Goal: Information Seeking & Learning: Learn about a topic

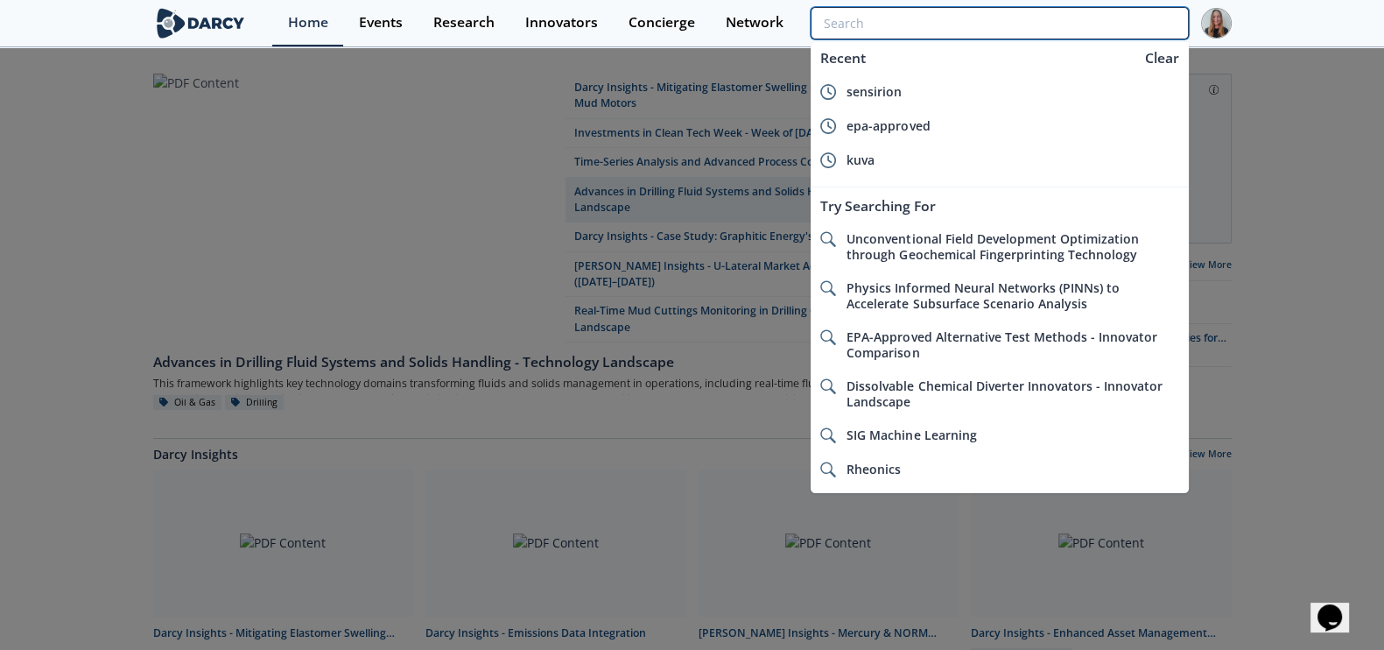
click at [1064, 35] on input "search" at bounding box center [999, 23] width 377 height 32
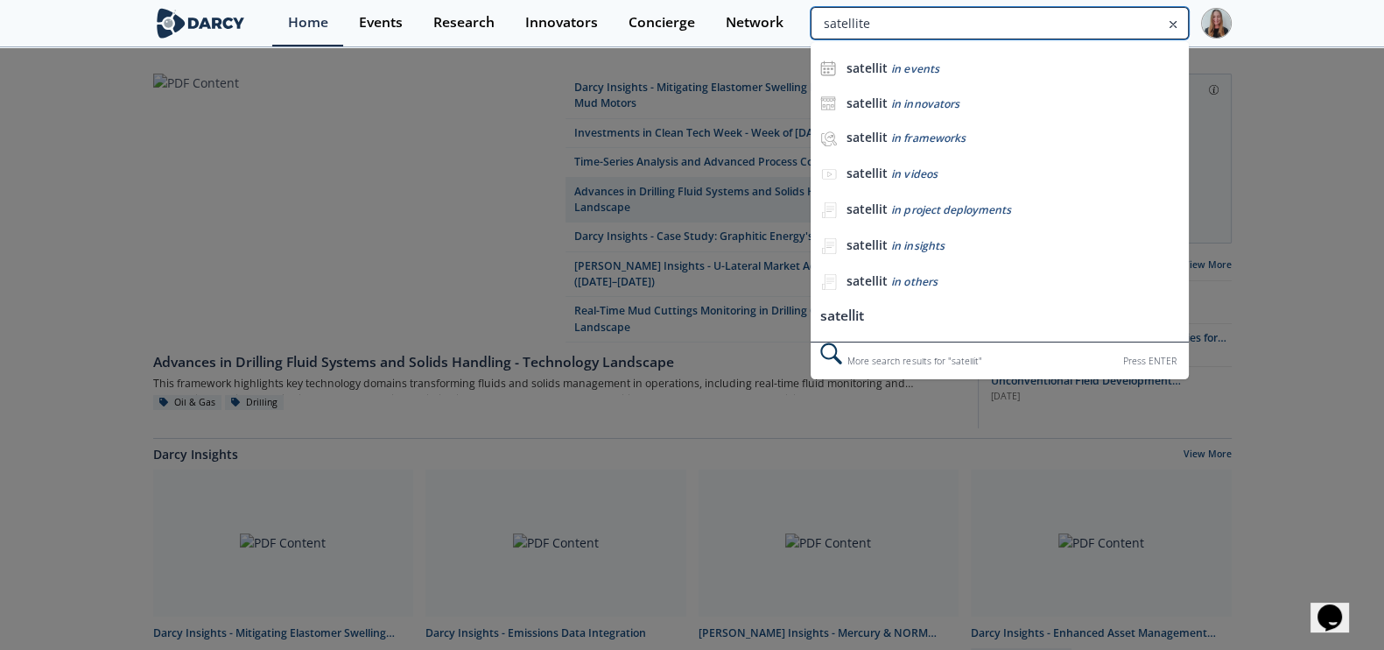
type input "satellite"
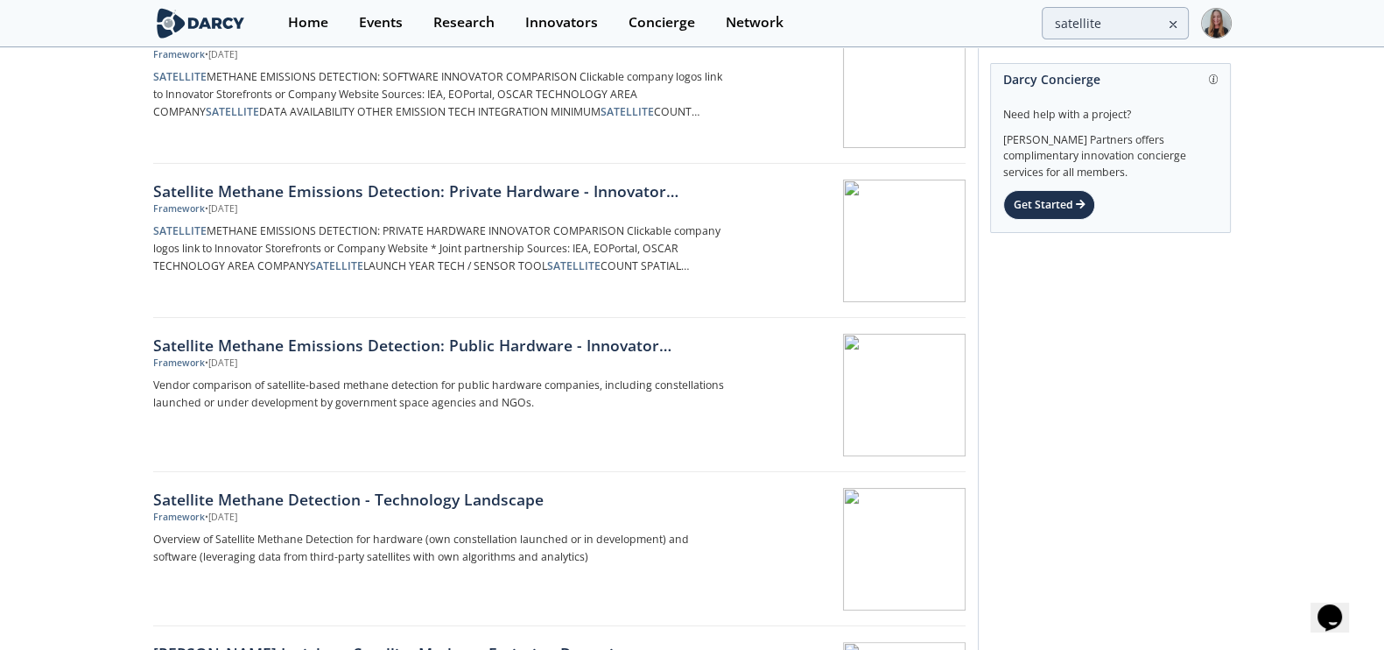
scroll to position [427, 0]
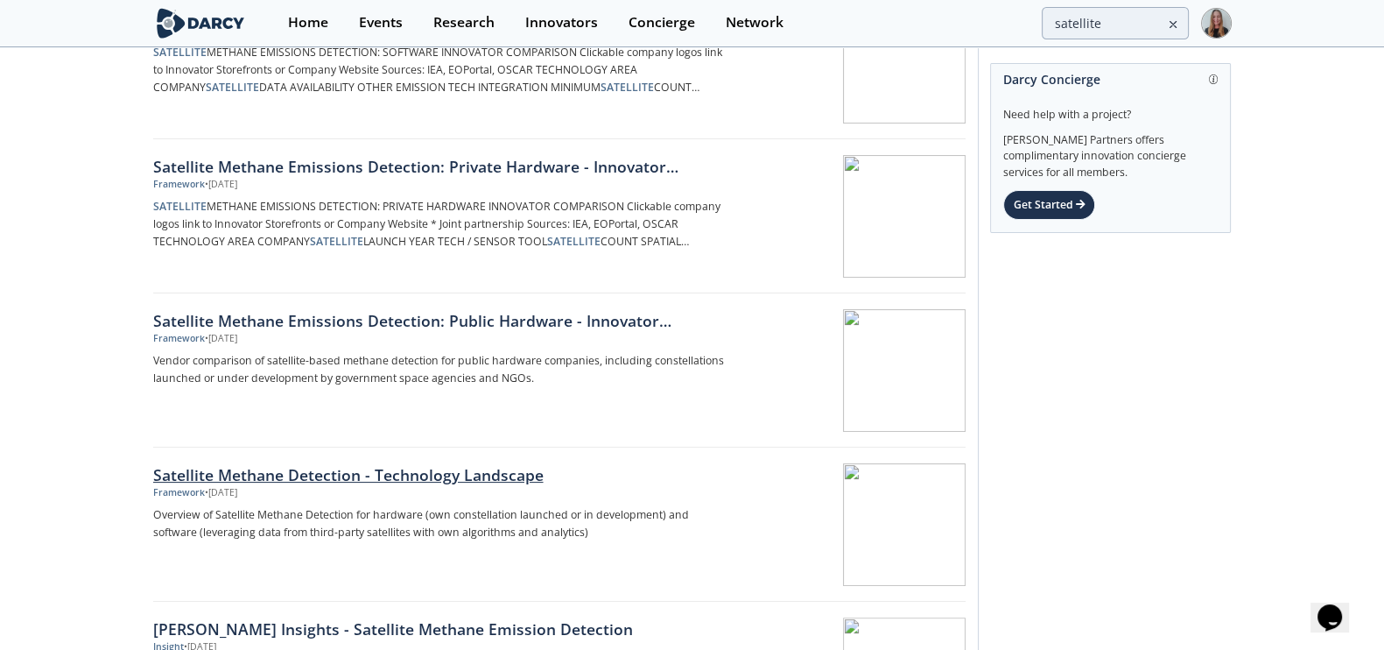
click at [337, 472] on div "Satellite Methane Detection - Technology Landscape" at bounding box center [443, 474] width 580 height 23
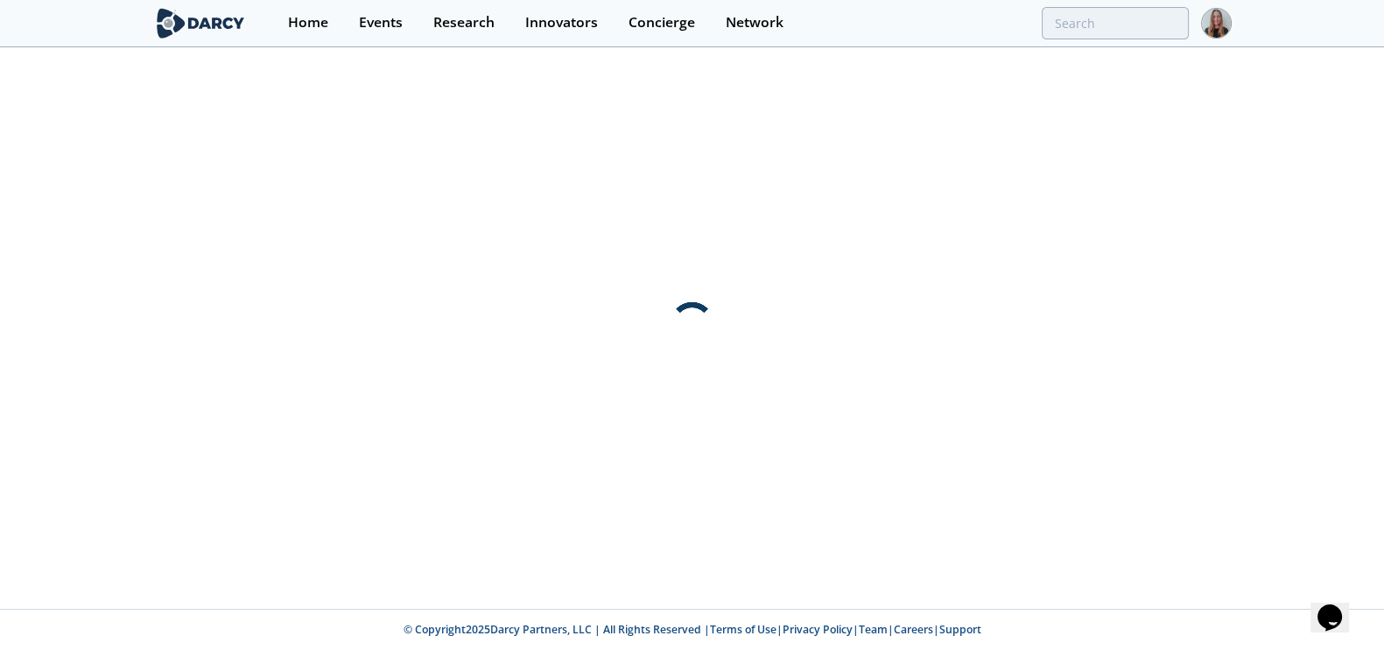
scroll to position [0, 0]
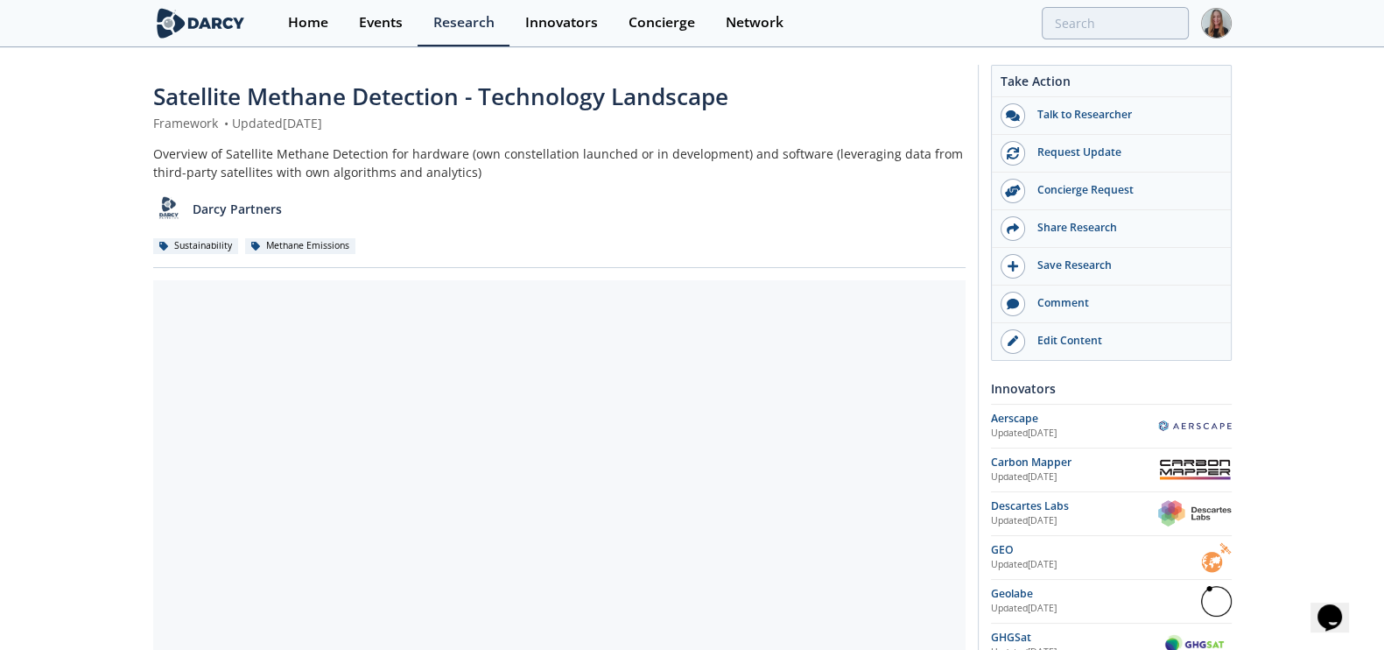
click at [555, 80] on div "Satellite Methane Detection - Technology Landscape" at bounding box center [559, 97] width 812 height 34
click at [537, 102] on span "Satellite Methane Detection - Technology Landscape" at bounding box center [440, 97] width 575 height 32
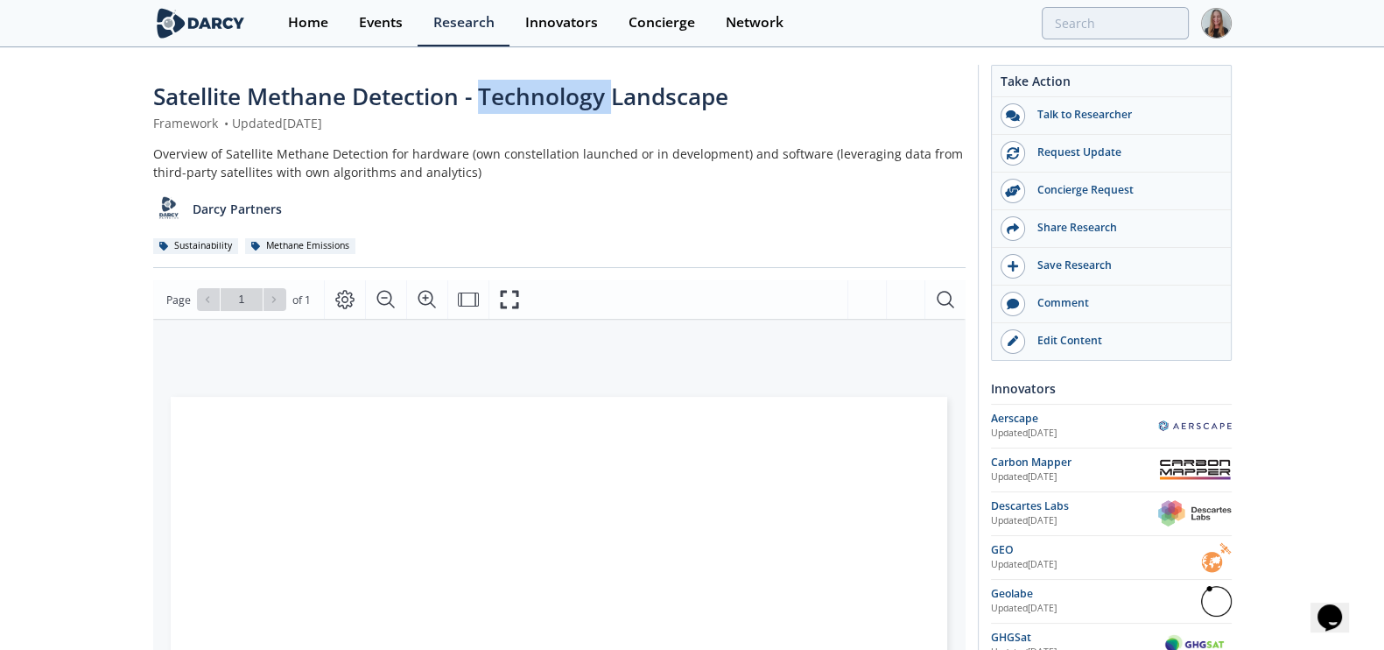
click at [537, 102] on span "Satellite Methane Detection - Technology Landscape" at bounding box center [440, 97] width 575 height 32
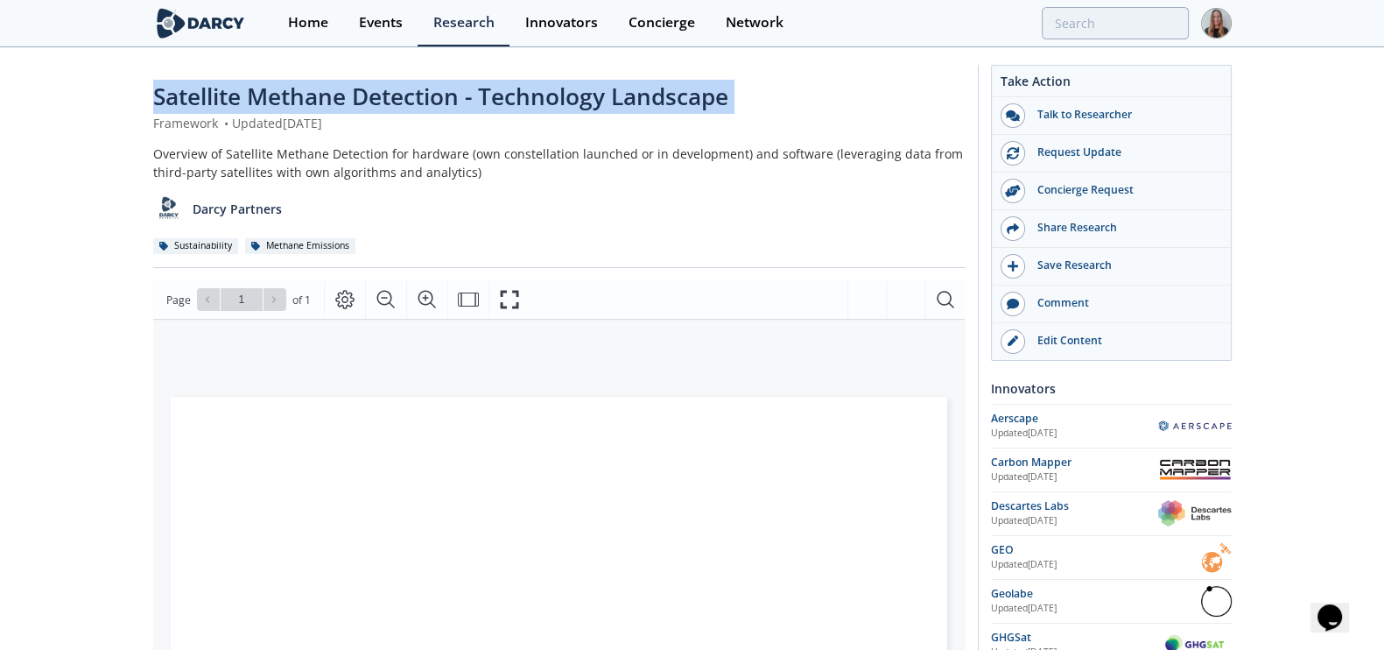
click at [537, 102] on span "Satellite Methane Detection - Technology Landscape" at bounding box center [440, 97] width 575 height 32
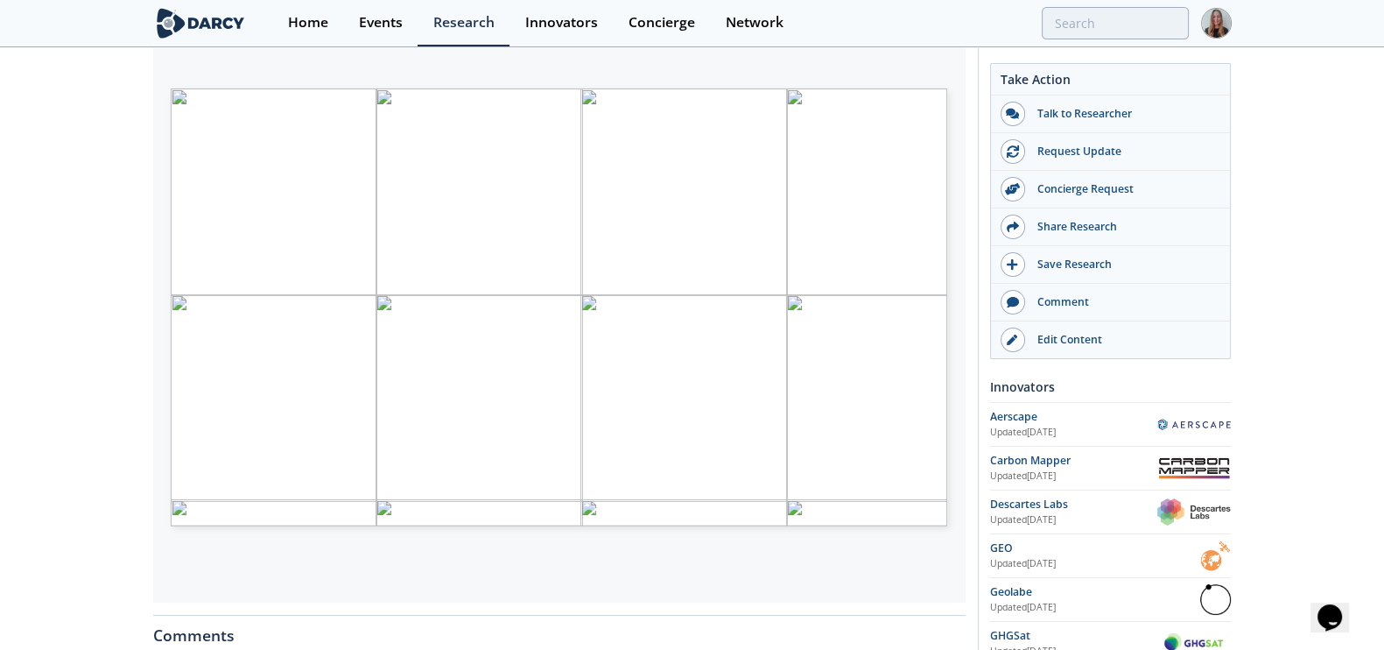
scroll to position [228, 0]
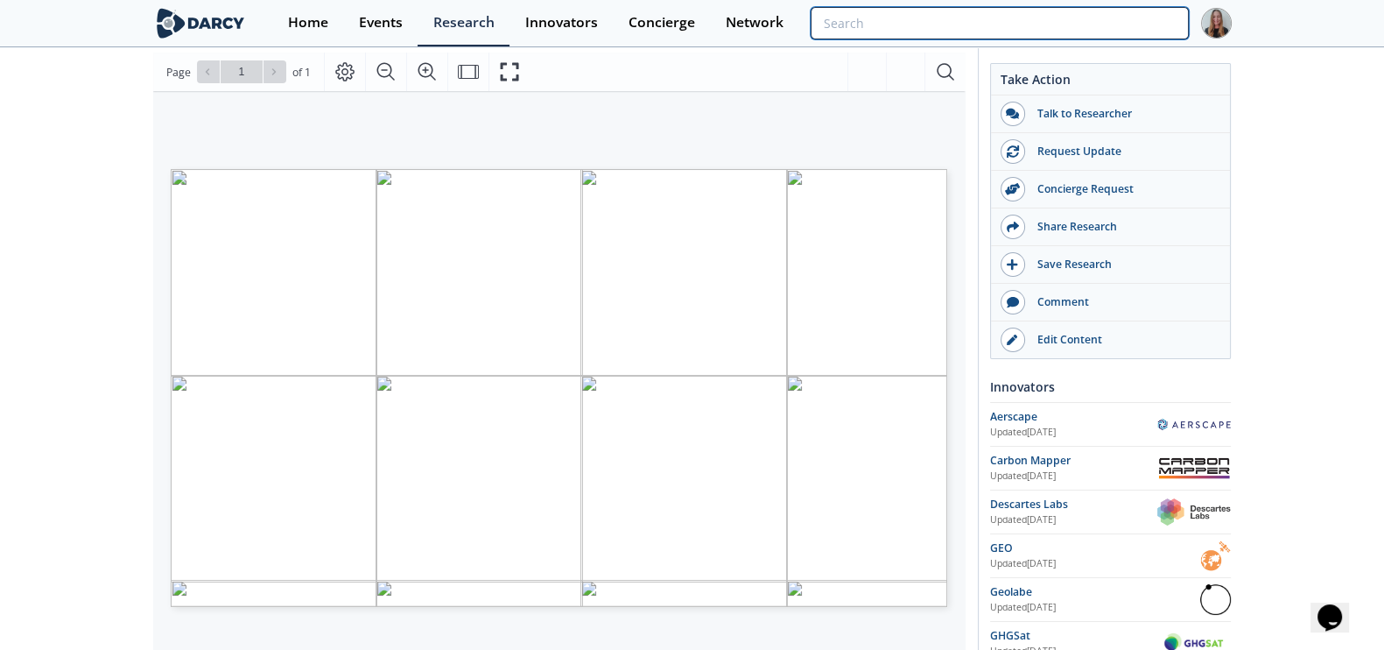
click at [1127, 37] on input "search" at bounding box center [999, 23] width 377 height 32
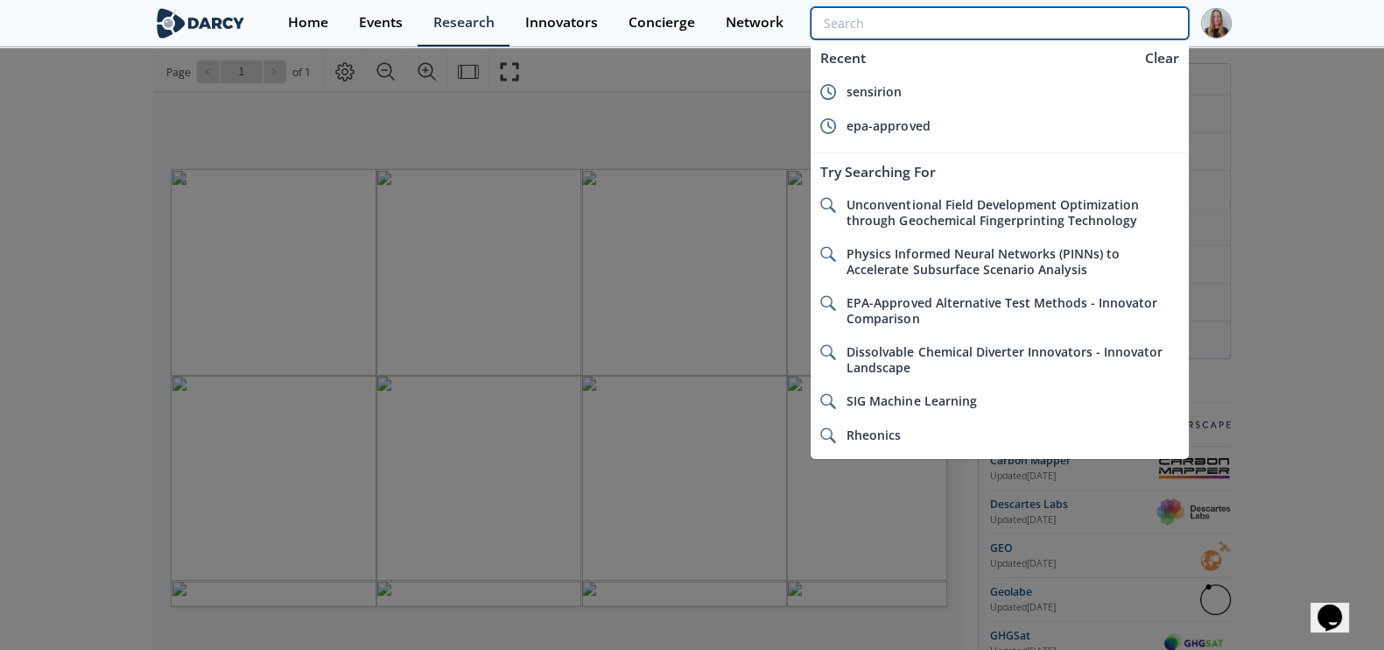
type input "a"
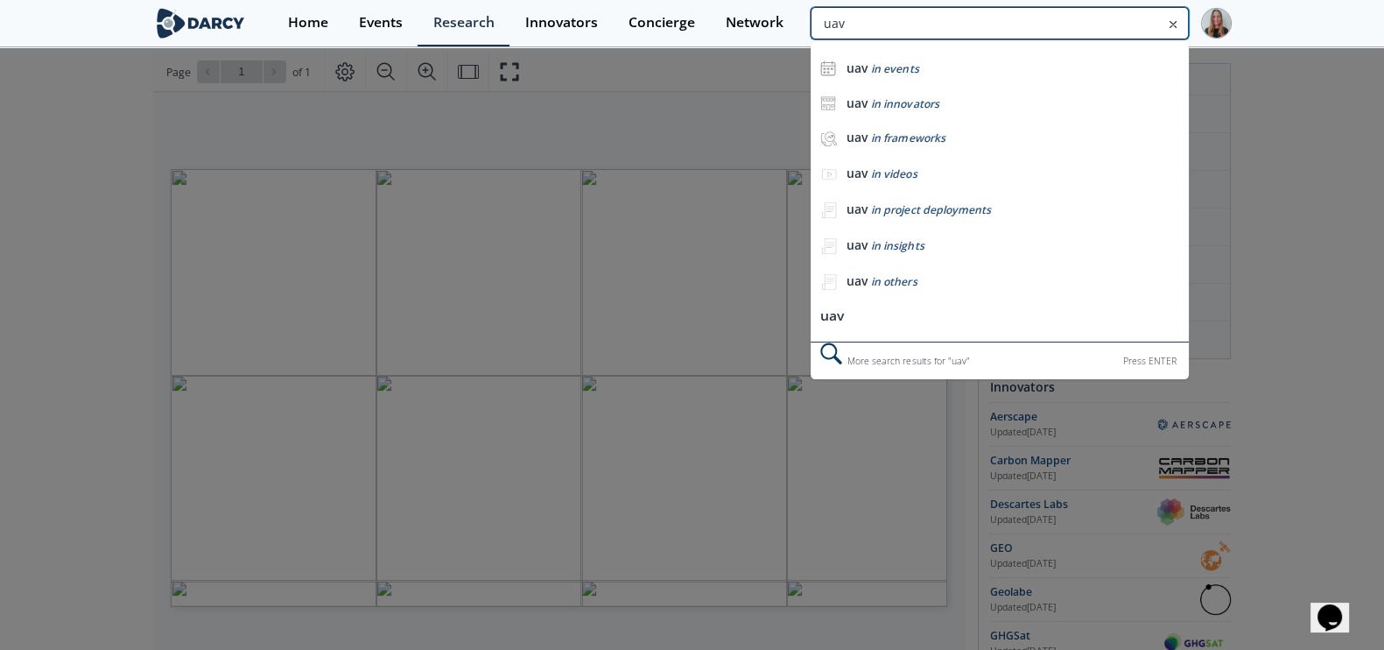
type input "uav"
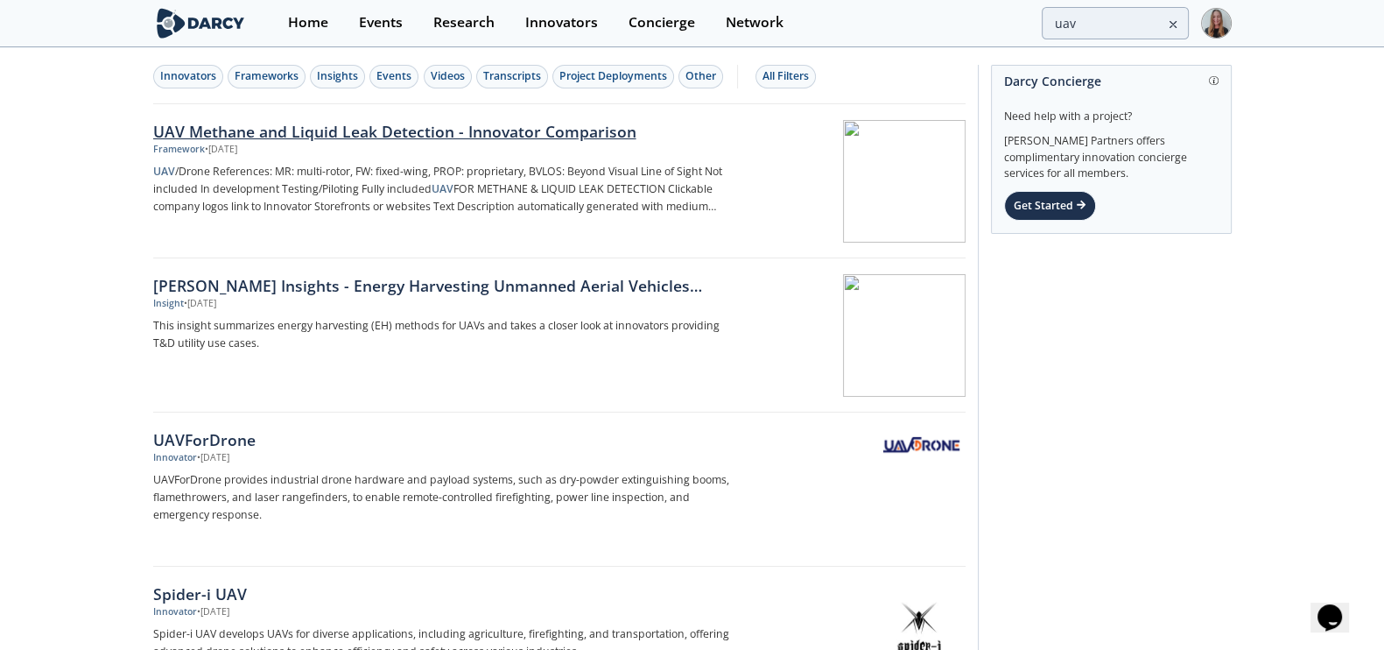
click at [214, 150] on div "• [DATE]" at bounding box center [221, 150] width 32 height 14
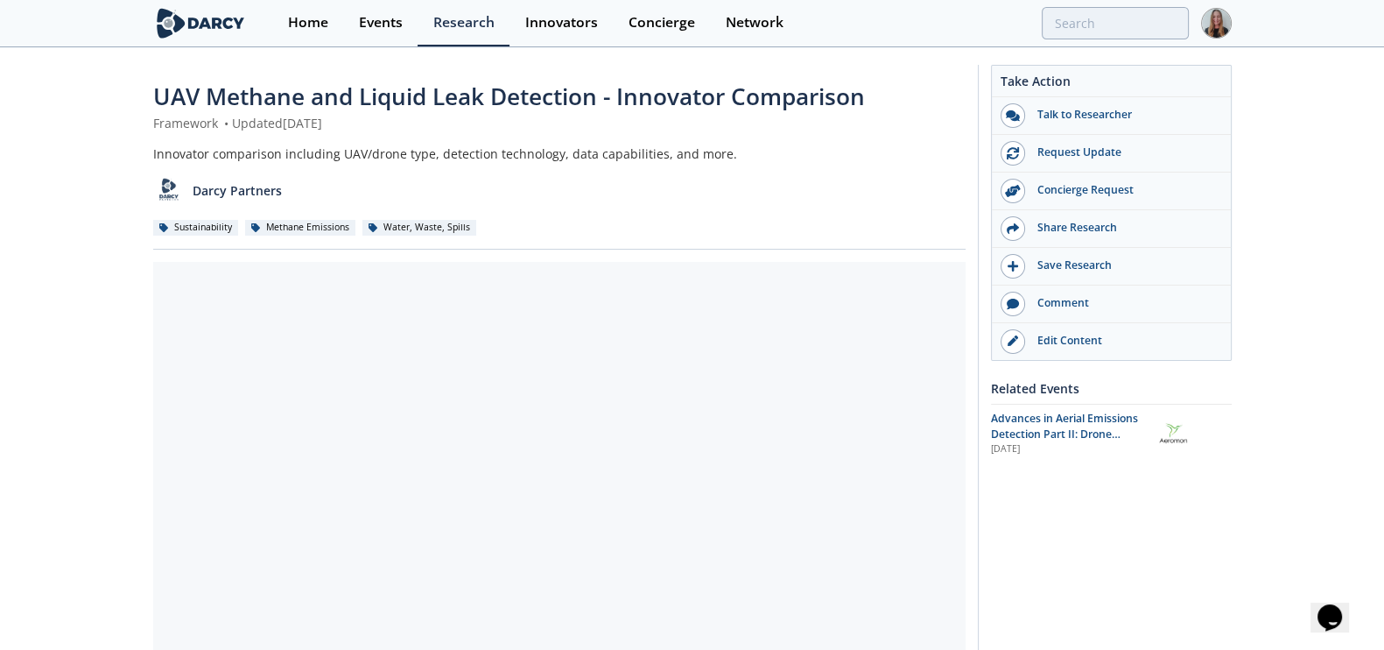
click at [285, 103] on span "UAV Methane and Liquid Leak Detection - Innovator Comparison" at bounding box center [509, 97] width 712 height 32
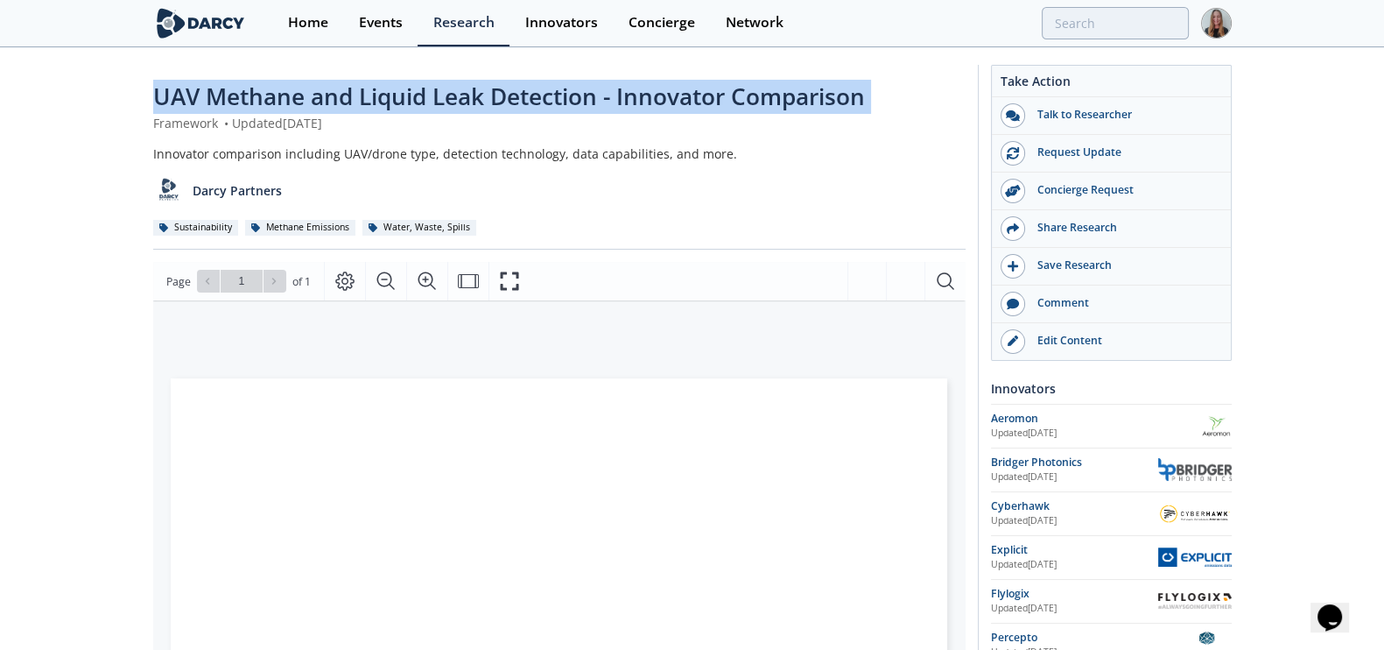
click at [285, 103] on span "UAV Methane and Liquid Leak Detection - Innovator Comparison" at bounding box center [509, 97] width 712 height 32
copy div "UAV Methane and Liquid Leak Detection - Innovator Comparison"
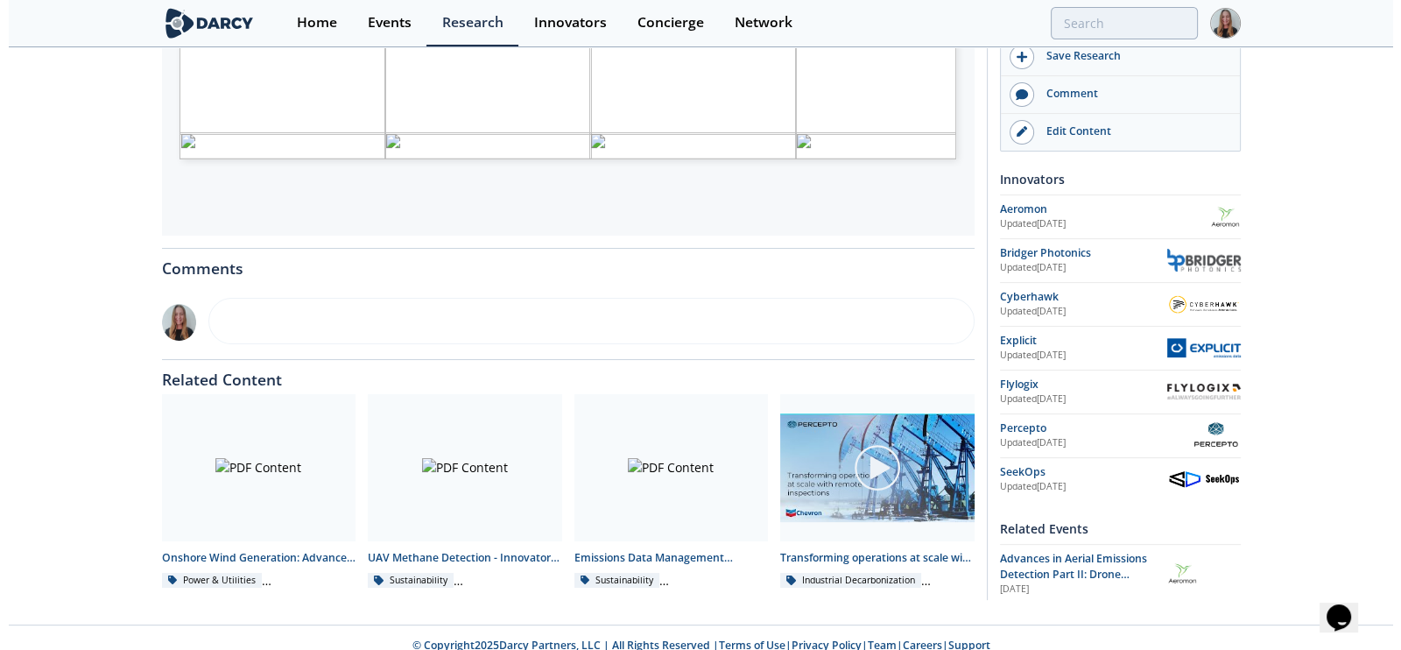
scroll to position [672, 0]
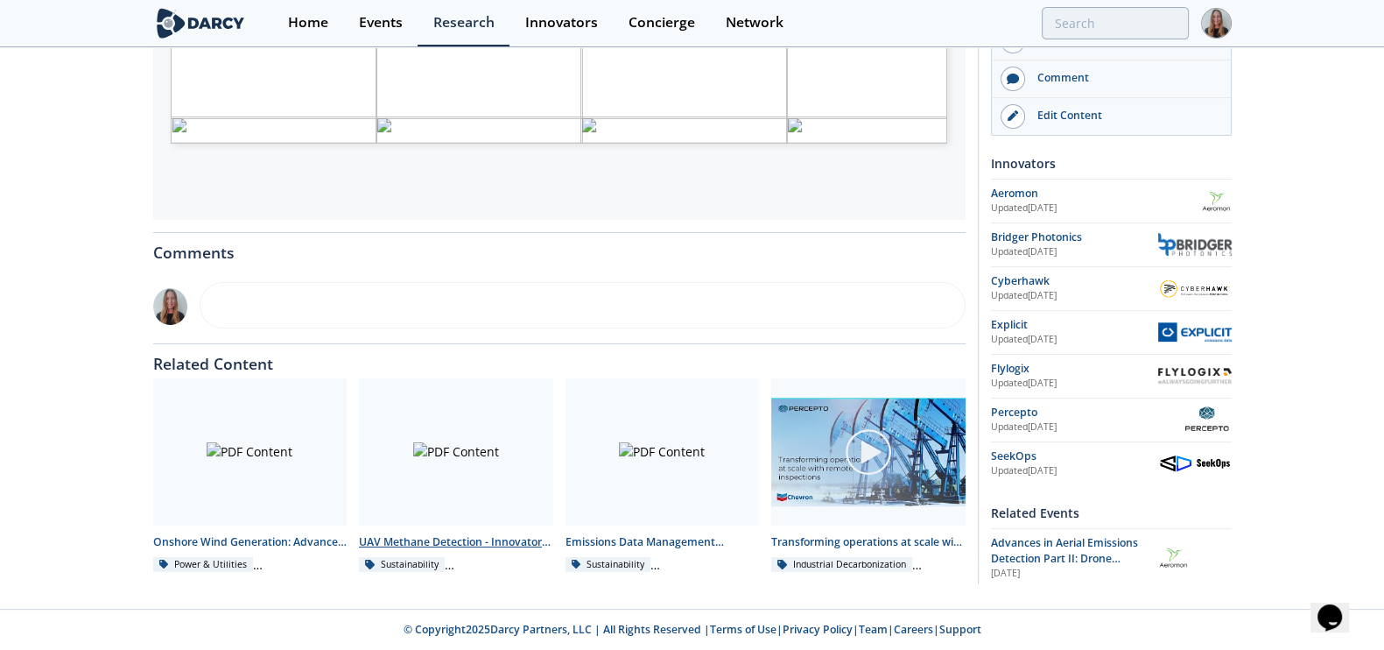
click at [465, 462] on div at bounding box center [456, 451] width 194 height 147
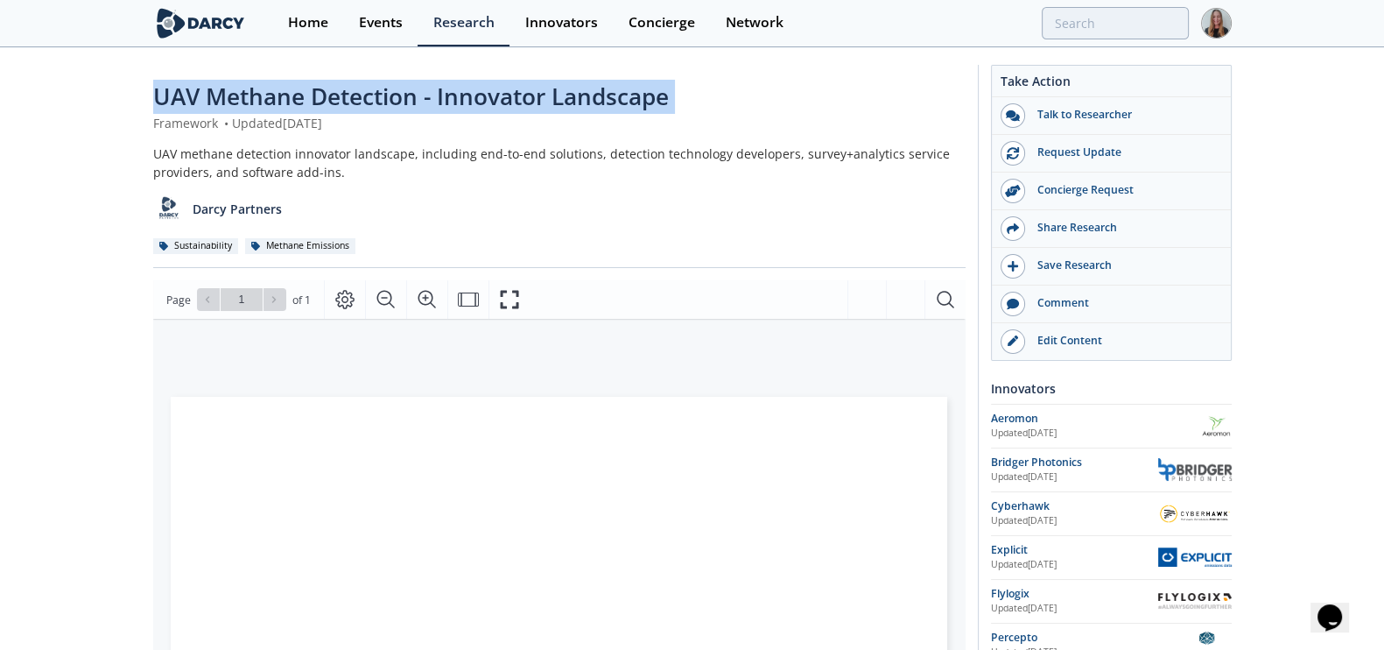
click at [480, 100] on span "UAV Methane Detection - Innovator Landscape" at bounding box center [411, 97] width 516 height 32
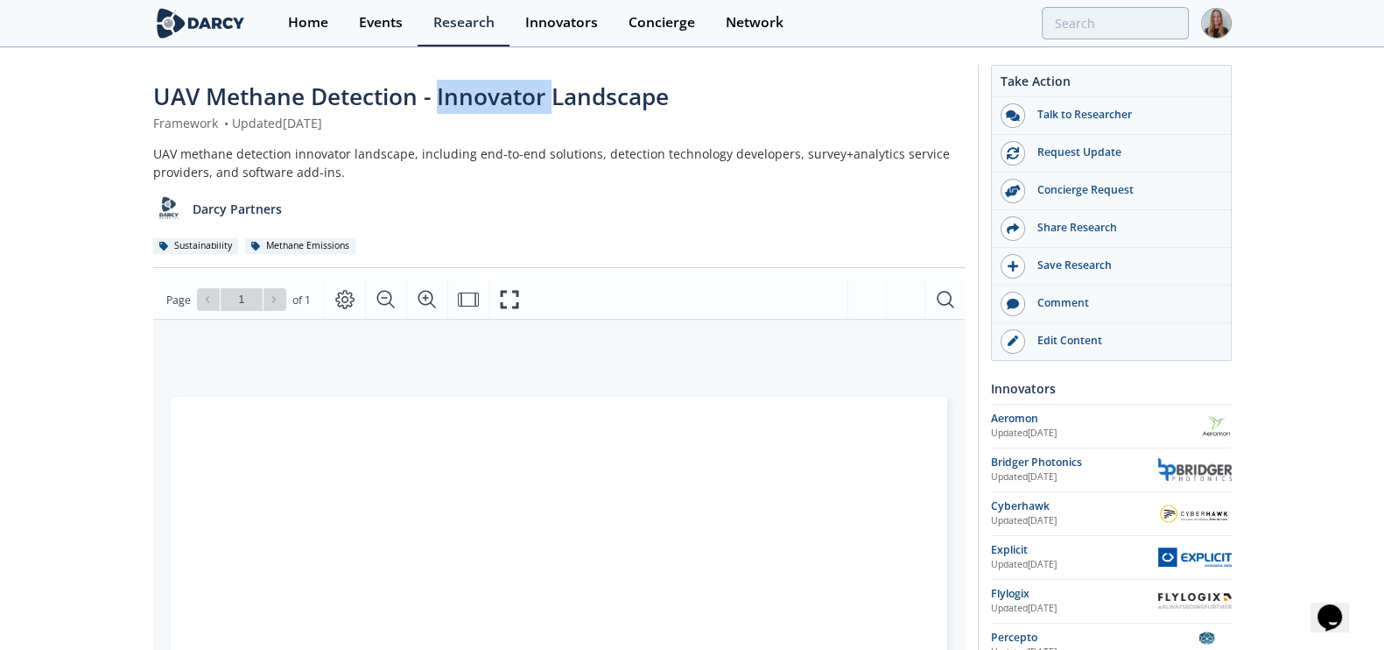
click at [480, 100] on span "UAV Methane Detection - Innovator Landscape" at bounding box center [411, 97] width 516 height 32
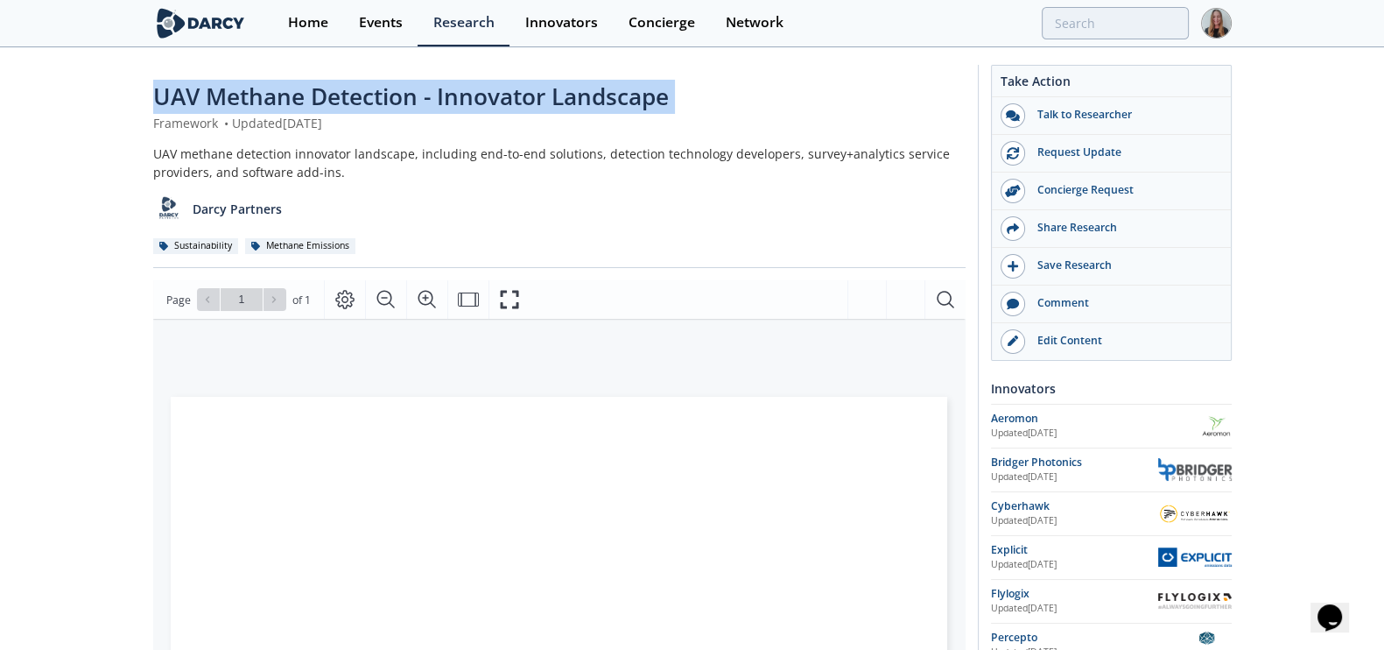
click at [480, 100] on span "UAV Methane Detection - Innovator Landscape" at bounding box center [411, 97] width 516 height 32
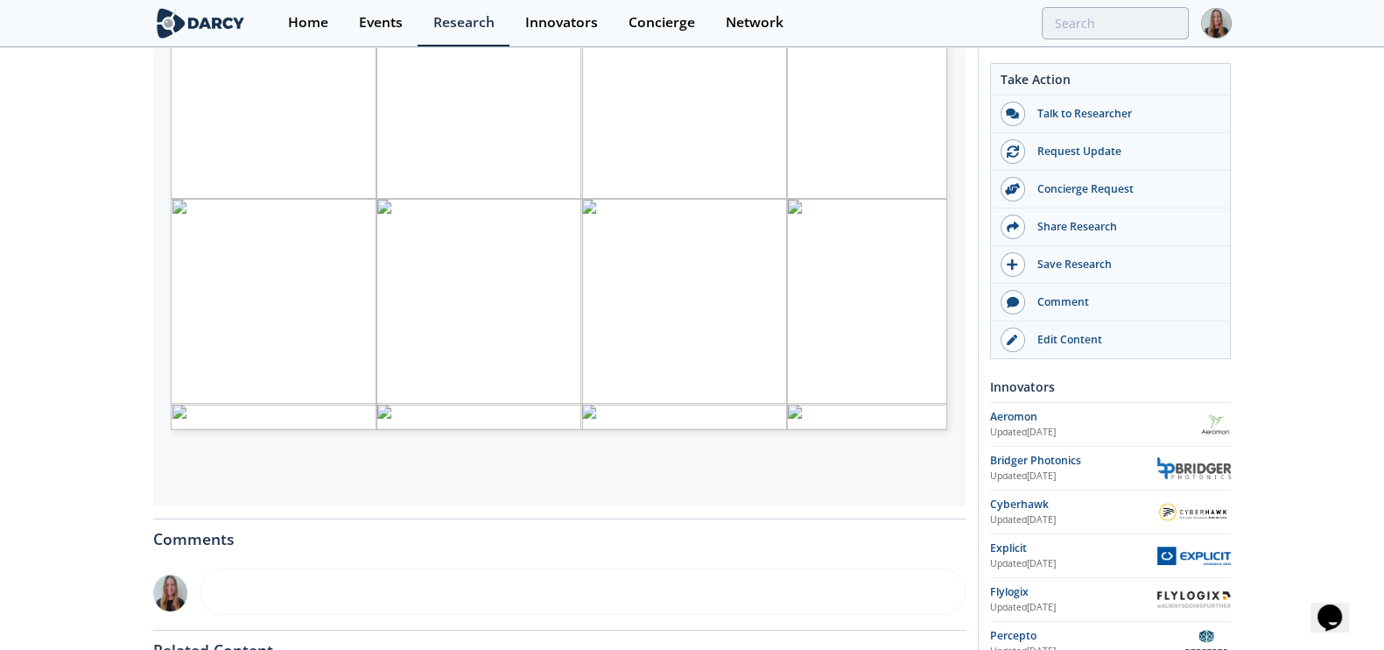
scroll to position [384, 0]
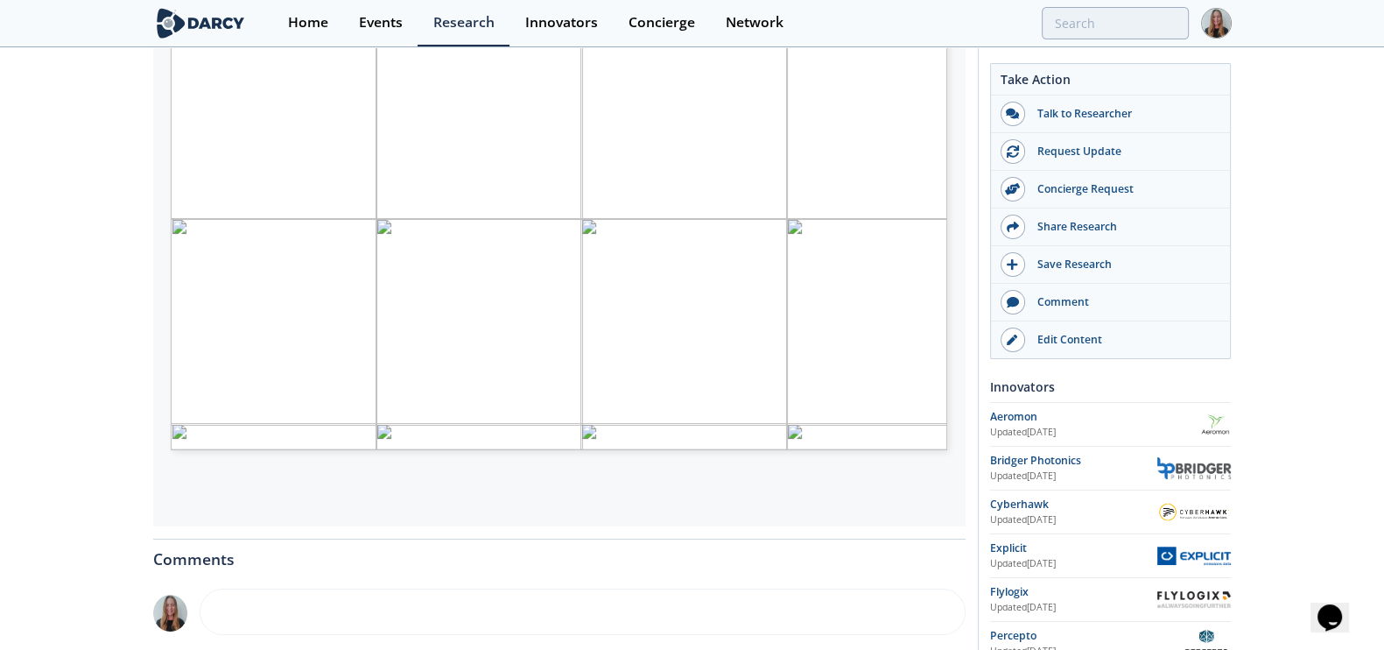
click at [1026, 473] on div "Updated [DATE]" at bounding box center [1073, 476] width 167 height 14
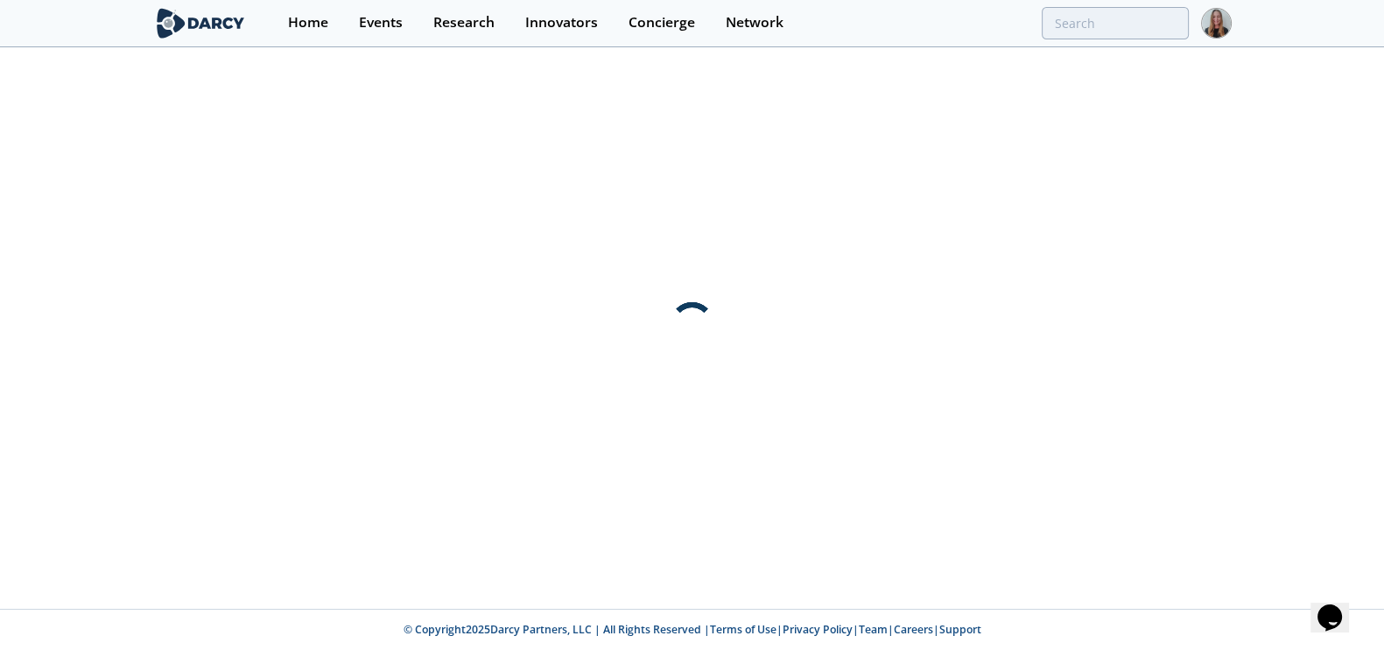
scroll to position [0, 0]
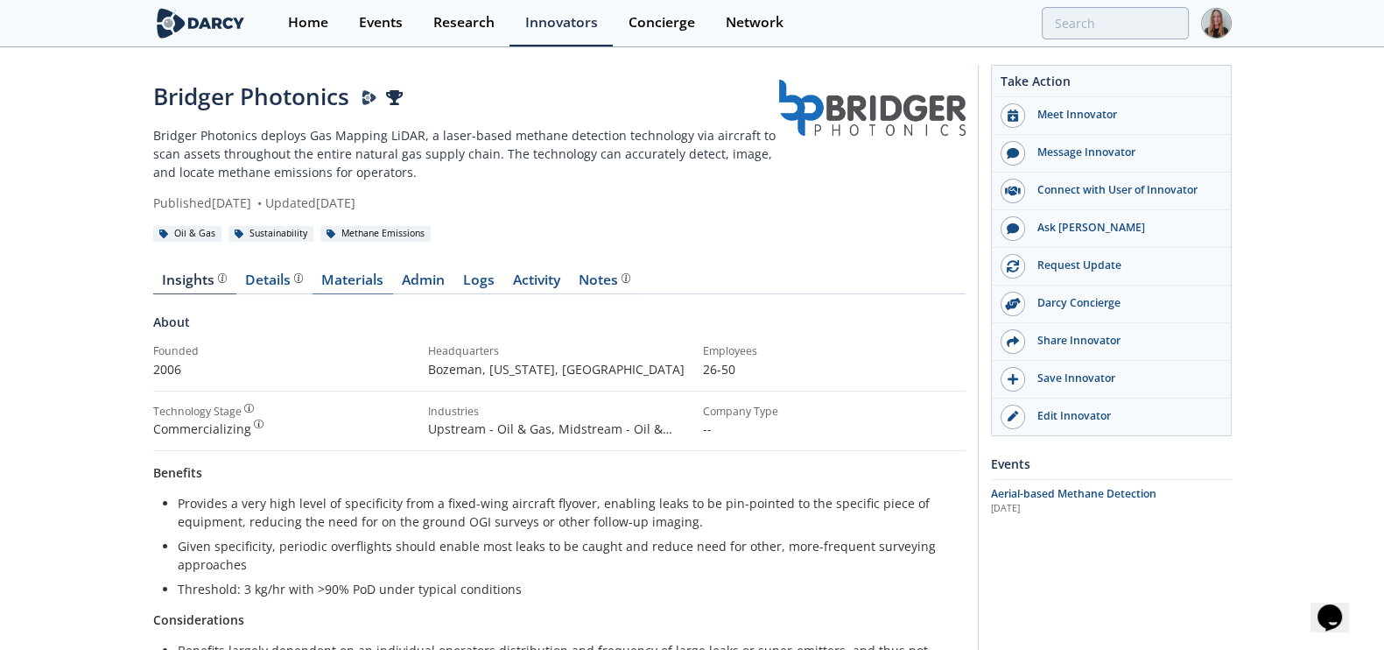
click at [368, 277] on link "Materials" at bounding box center [353, 283] width 81 height 21
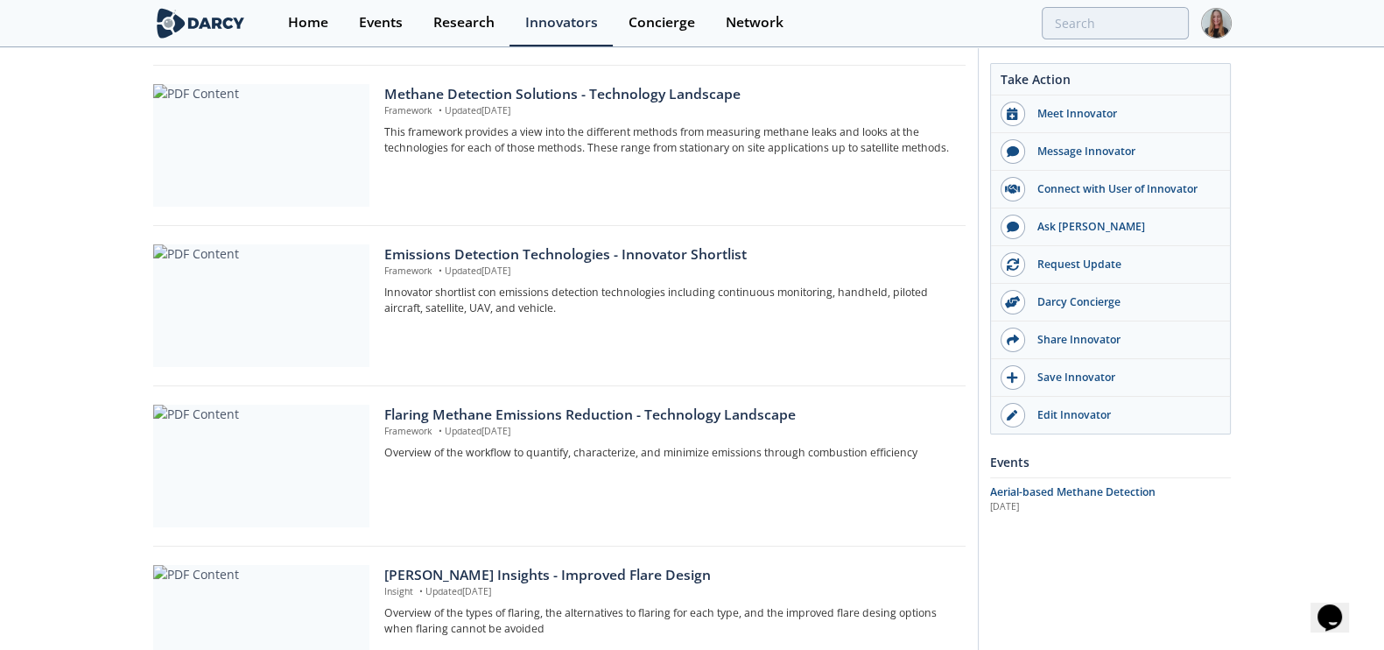
scroll to position [629, 0]
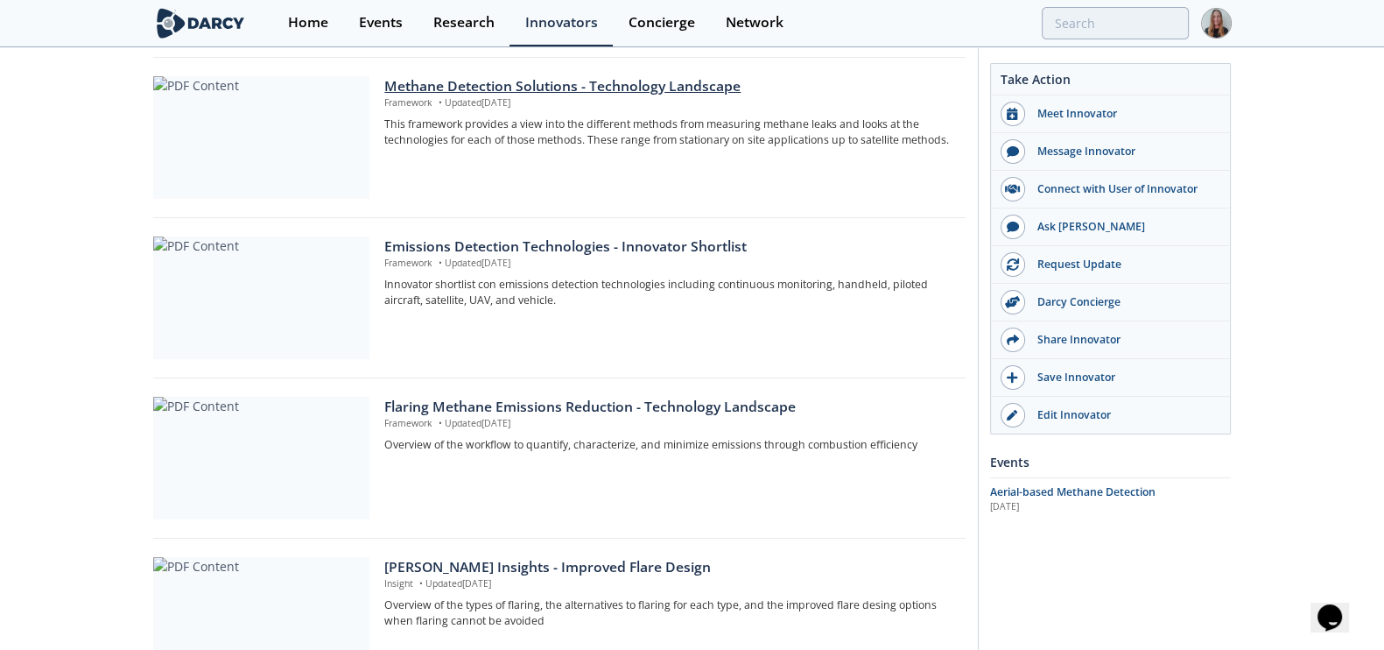
click at [328, 146] on div at bounding box center [261, 137] width 216 height 123
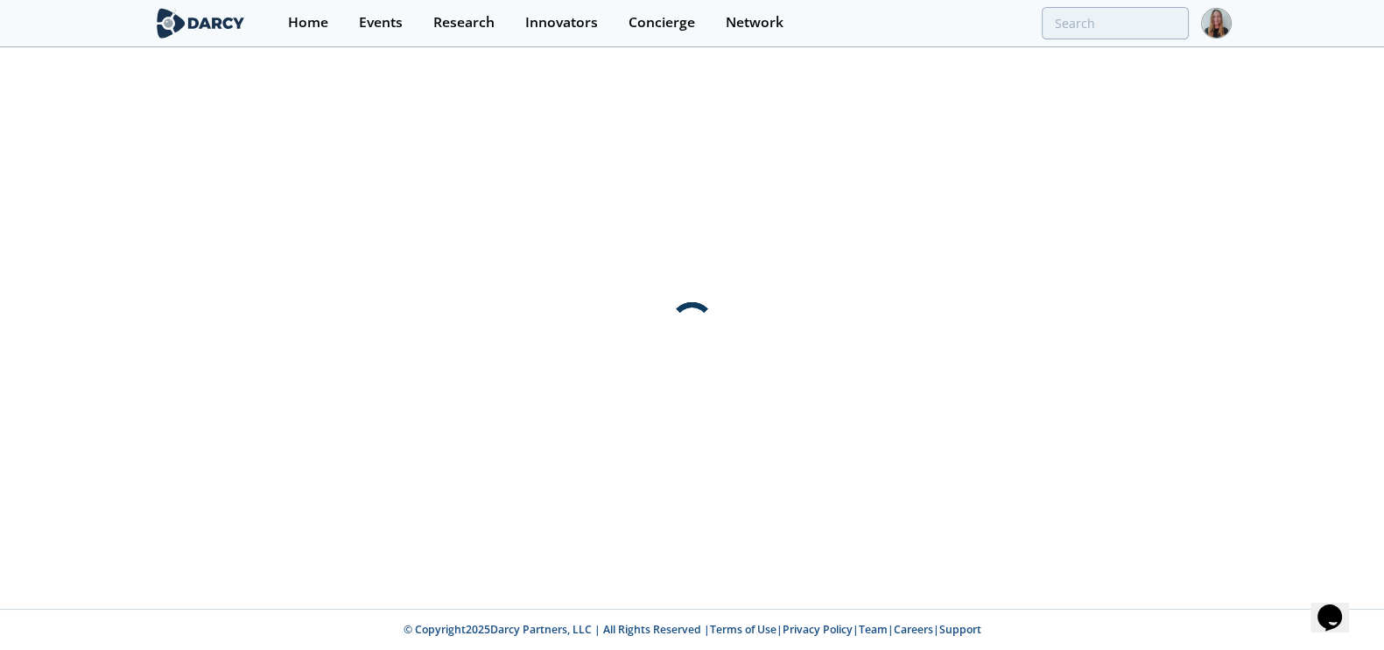
scroll to position [0, 0]
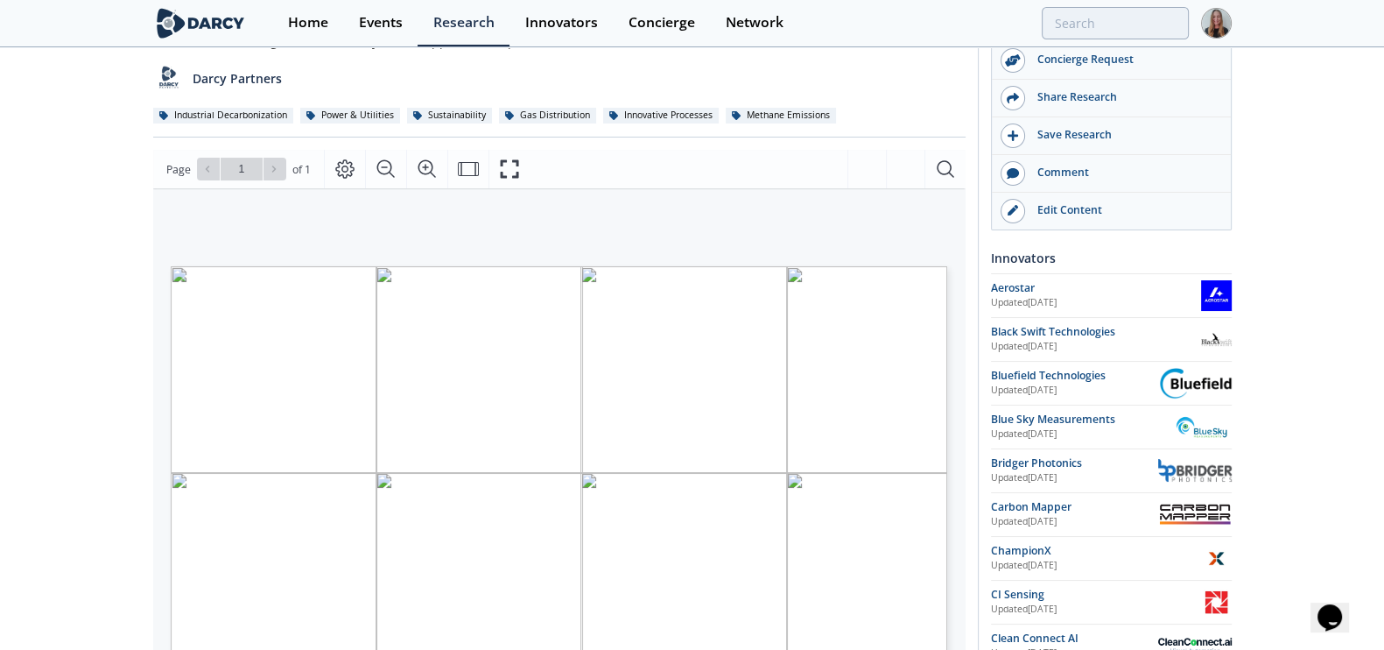
scroll to position [120, 0]
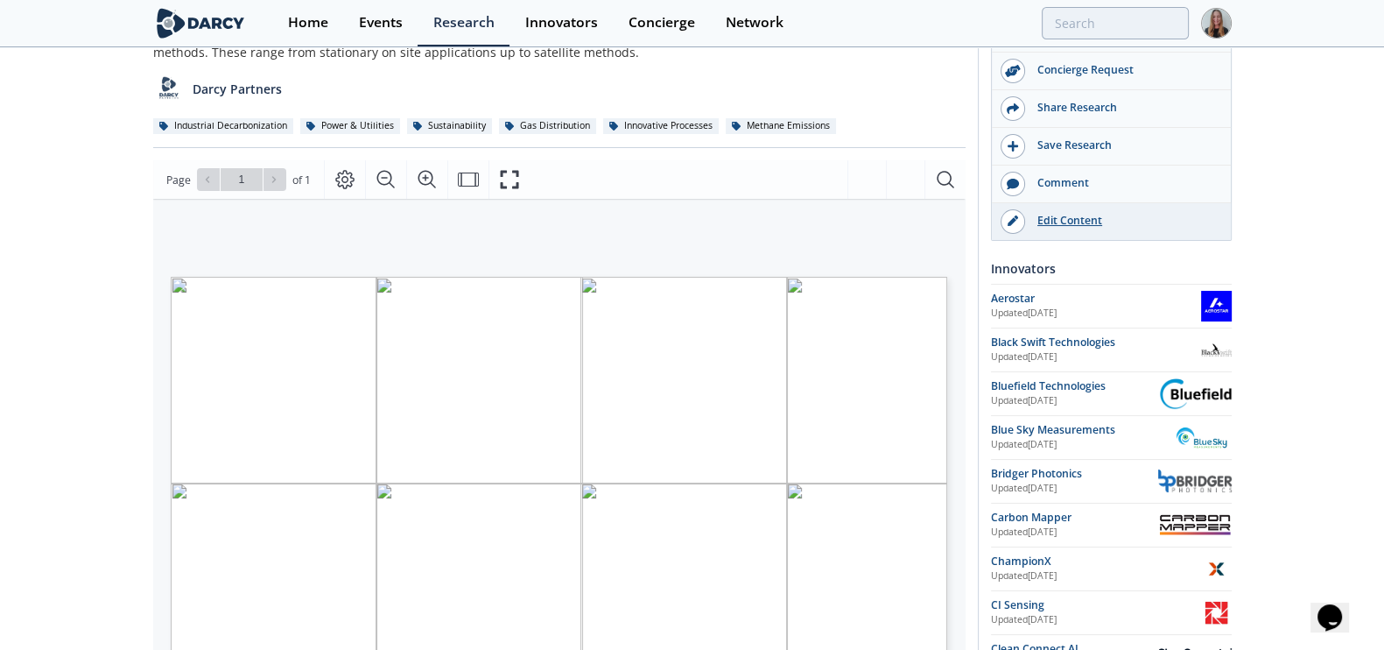
click at [1077, 214] on div "Edit Content" at bounding box center [1123, 221] width 196 height 16
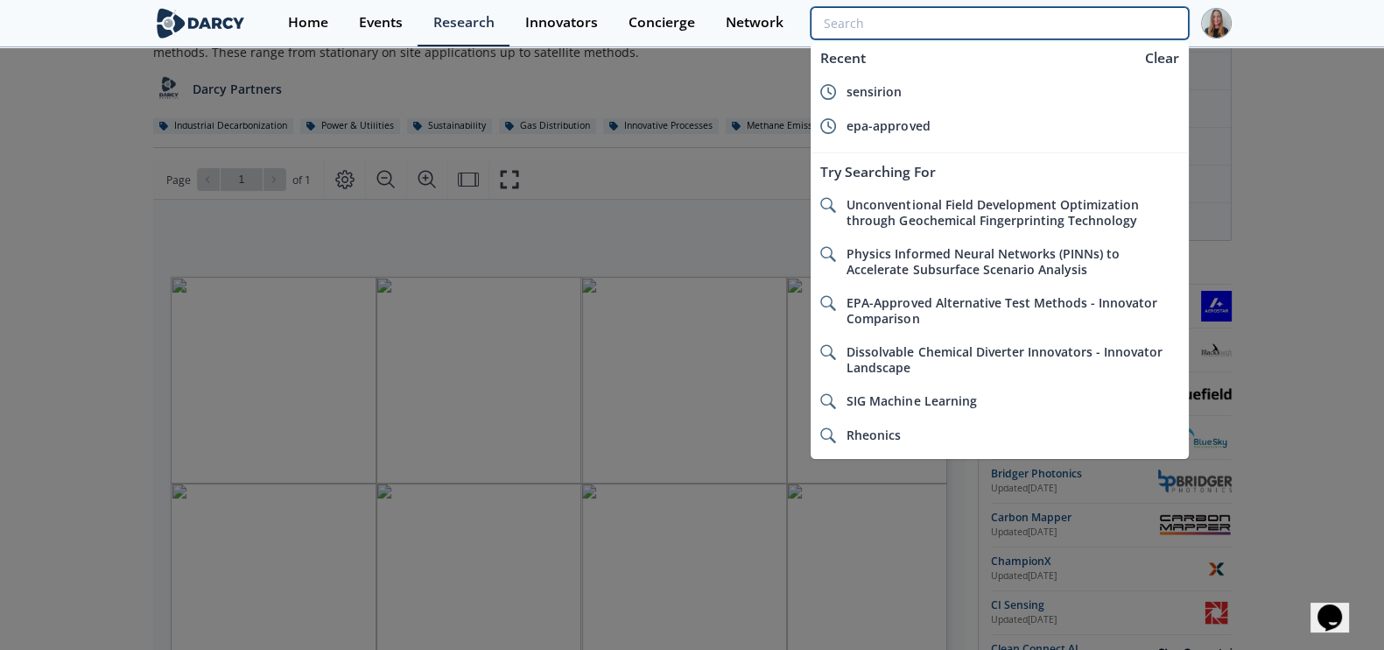
click at [1146, 38] on input "search" at bounding box center [999, 23] width 377 height 32
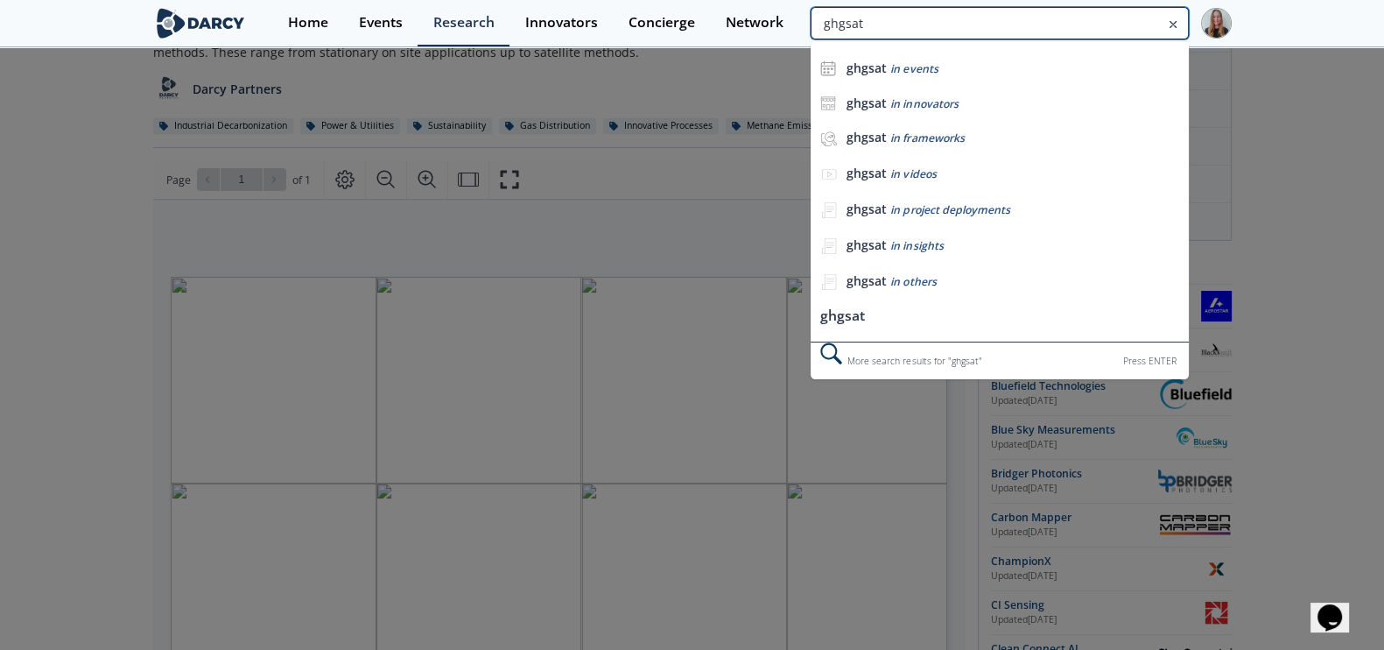
type input "ghgsat"
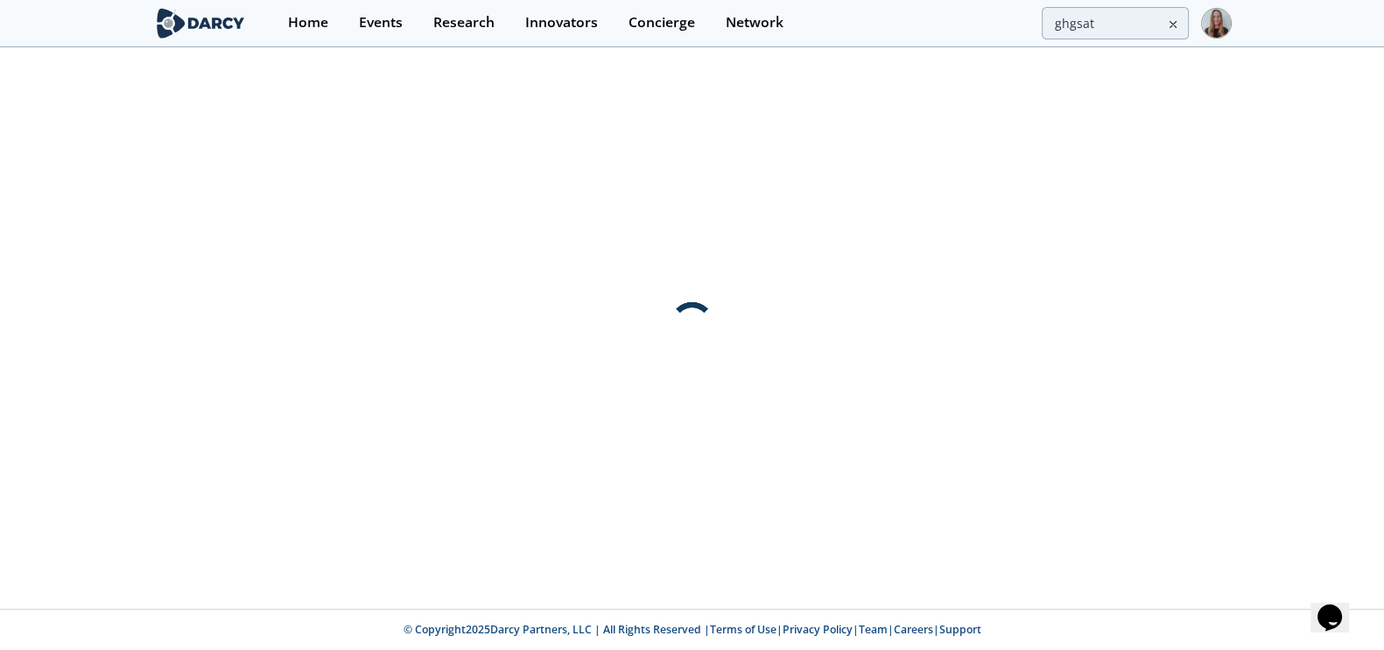
scroll to position [0, 0]
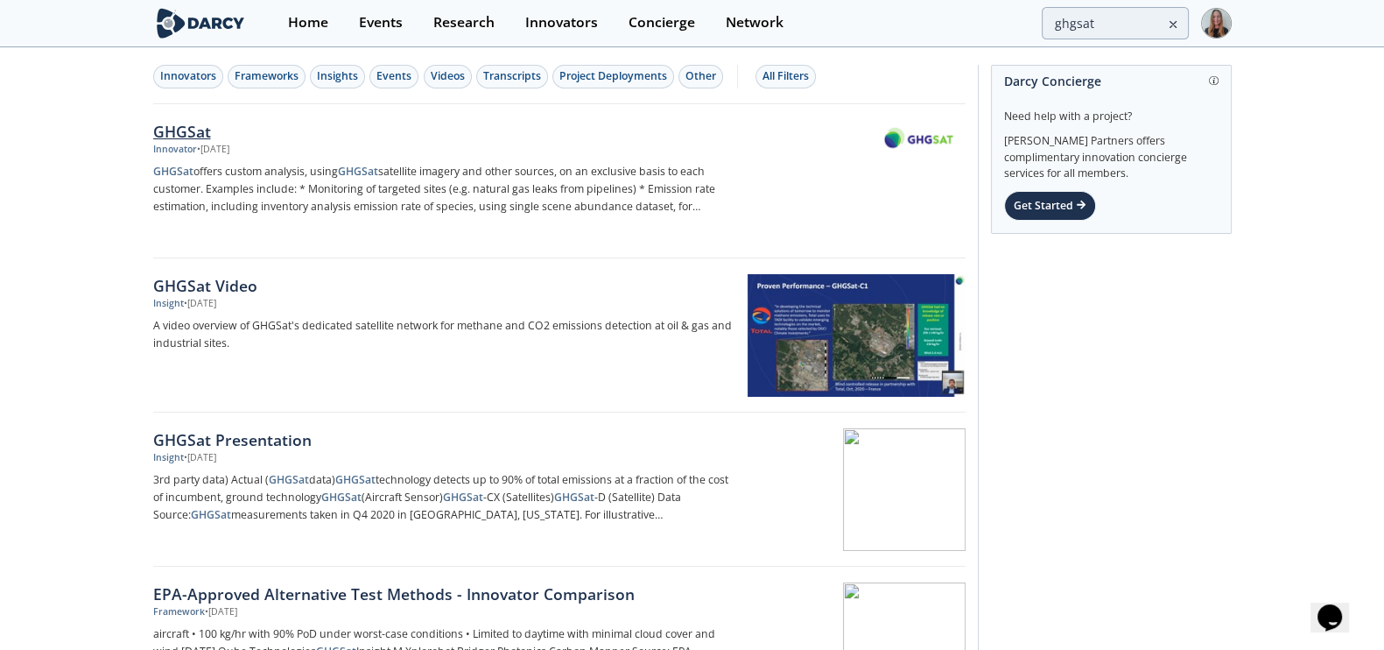
click at [243, 160] on div "GHGSat Innovator • [DATE] GHGSat offers custom analysis, using GHGSat satellite…" at bounding box center [449, 181] width 592 height 123
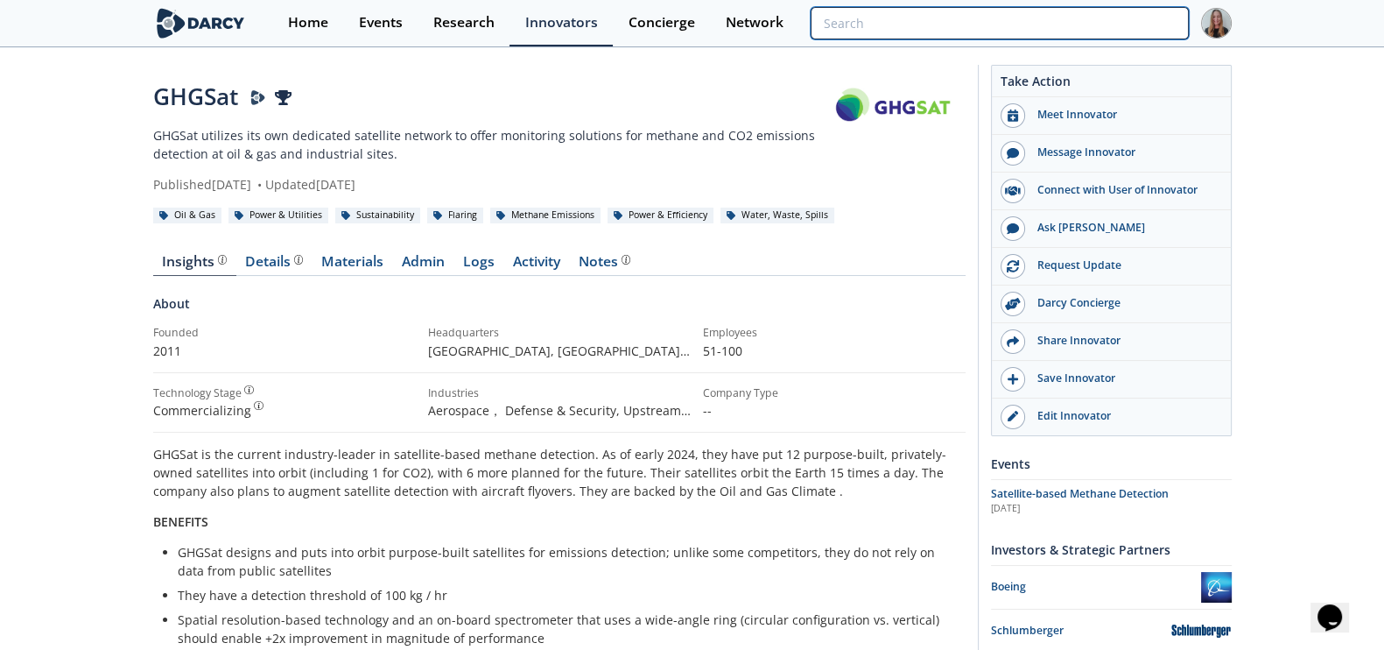
click at [1089, 25] on input "search" at bounding box center [999, 23] width 377 height 32
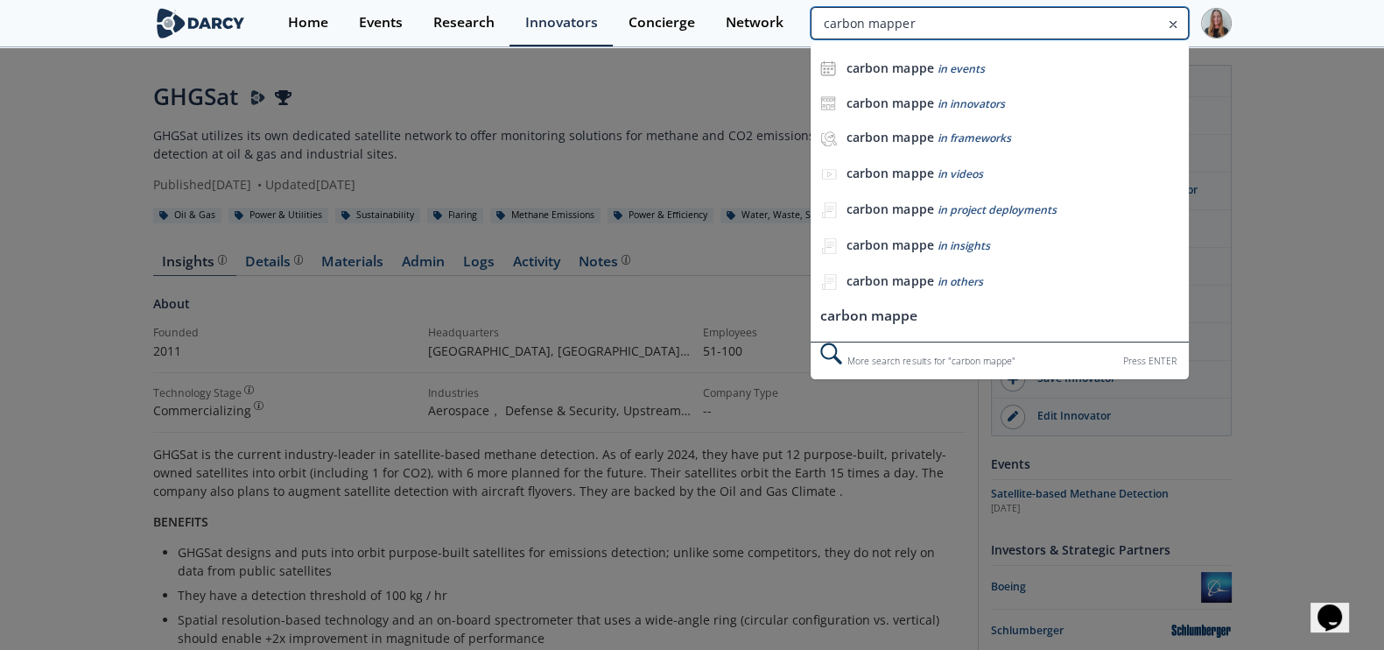
type input "carbon mapper"
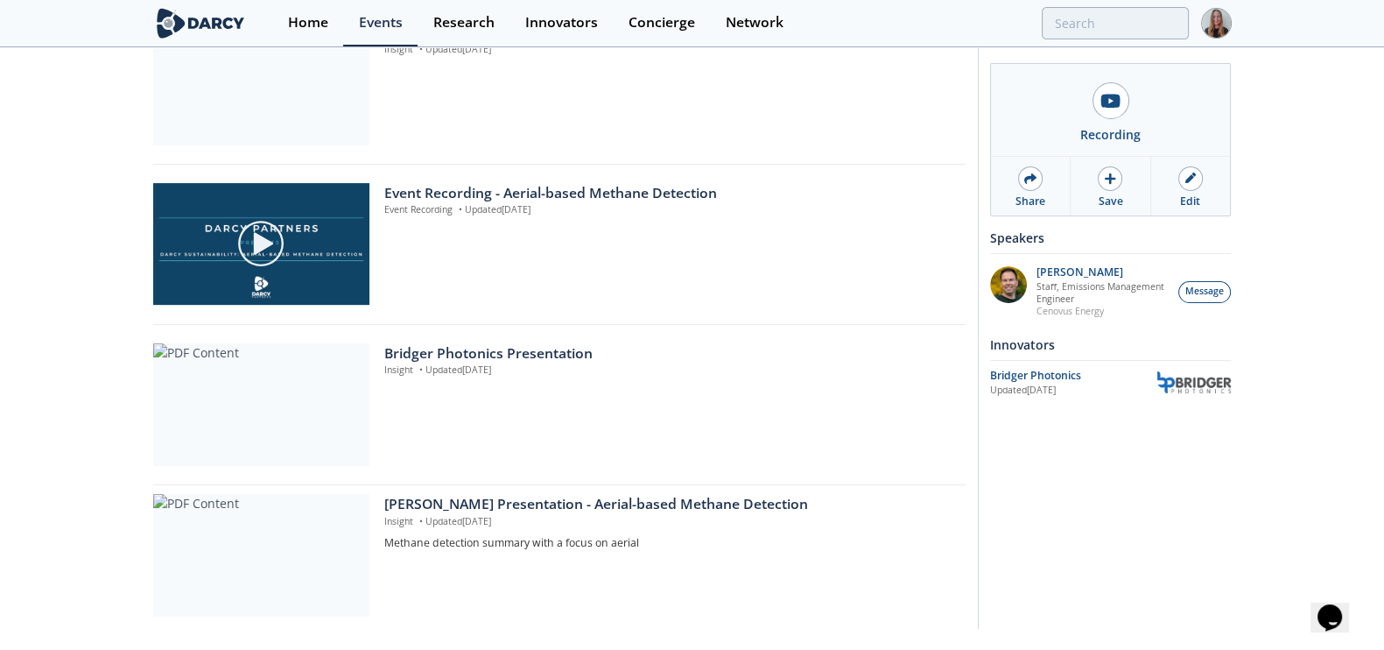
scroll to position [621, 0]
